Goal: Register for event/course

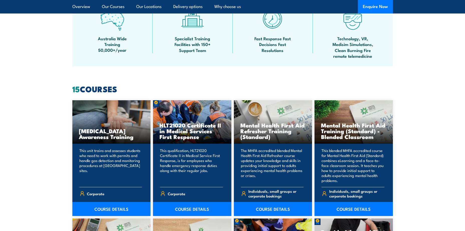
scroll to position [375, 0]
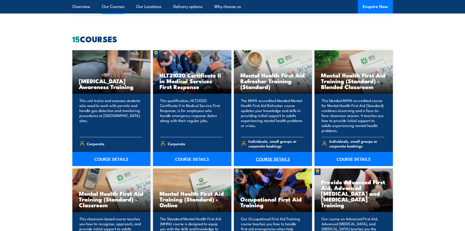
click at [265, 155] on link "COURSE DETAILS" at bounding box center [273, 159] width 78 height 14
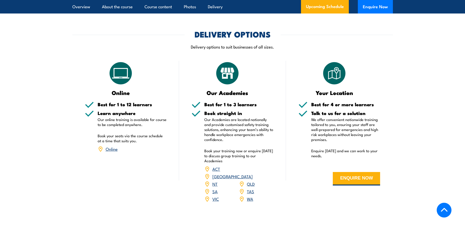
scroll to position [726, 0]
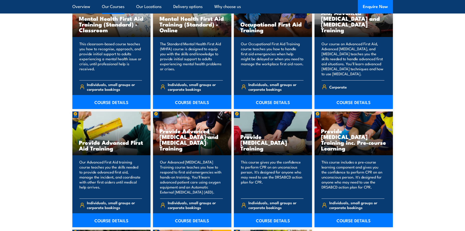
scroll to position [601, 0]
